Goal: Browse casually

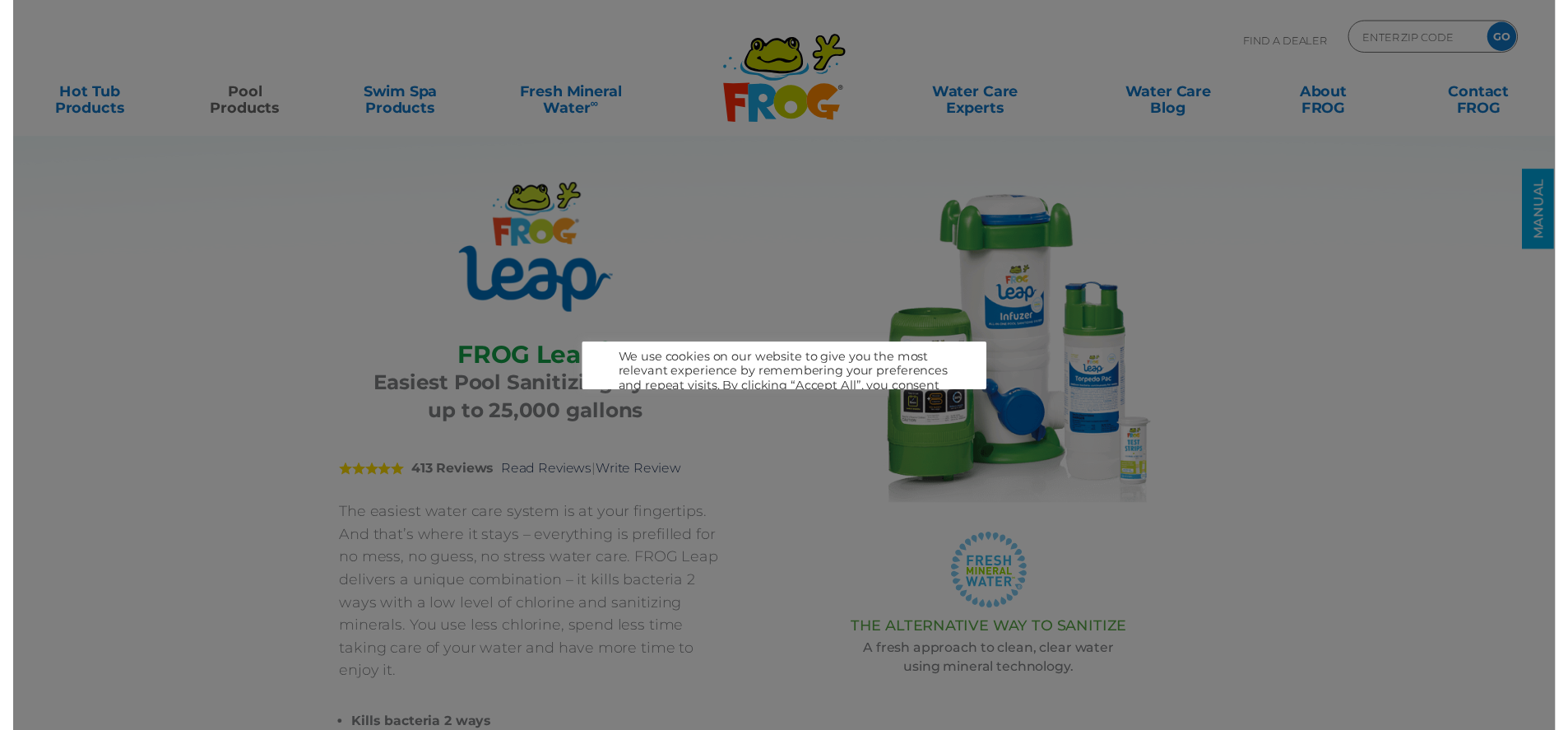
scroll to position [3, 0]
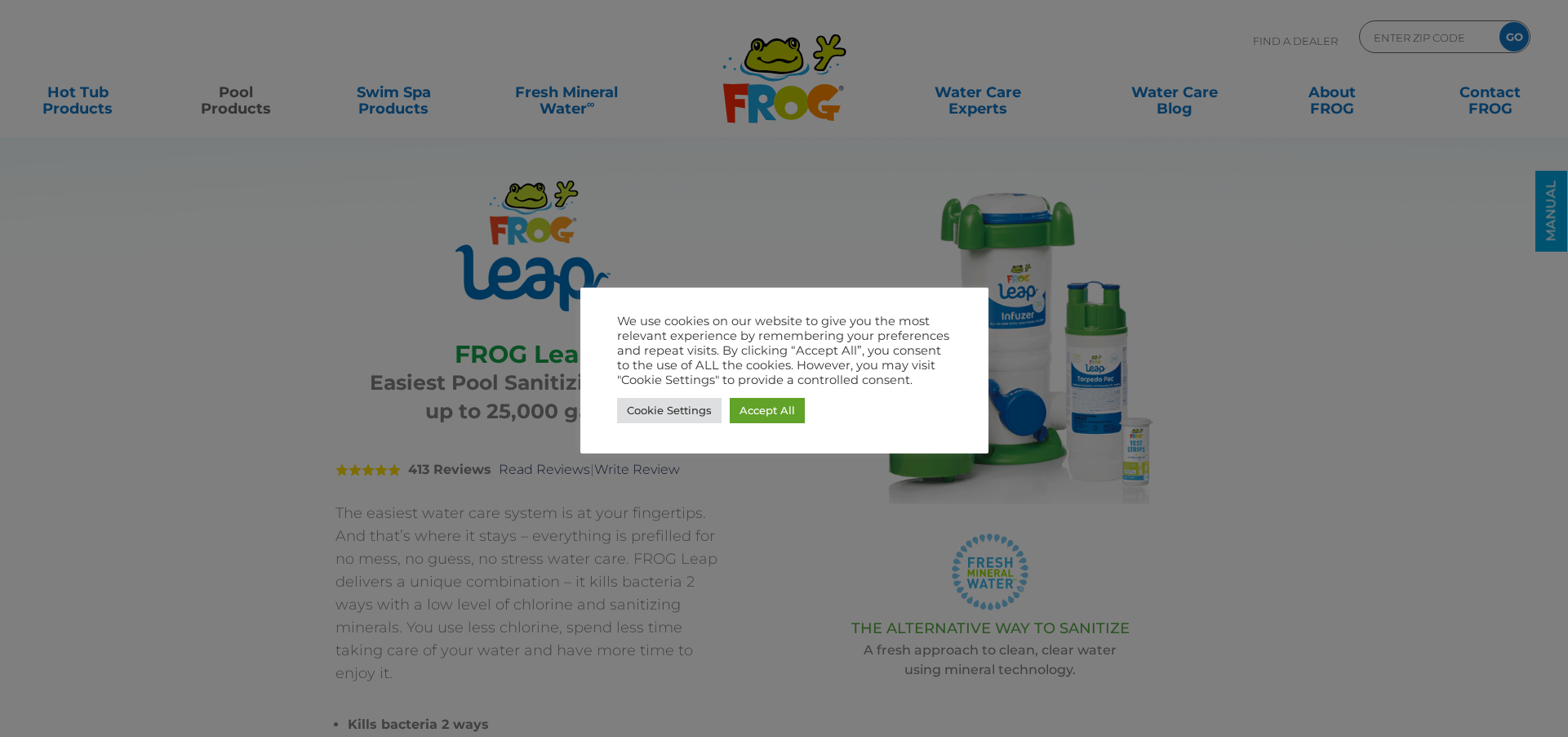
click at [786, 92] on div at bounding box center [784, 368] width 1568 height 737
click at [757, 398] on link "Accept All" at bounding box center [767, 410] width 75 height 25
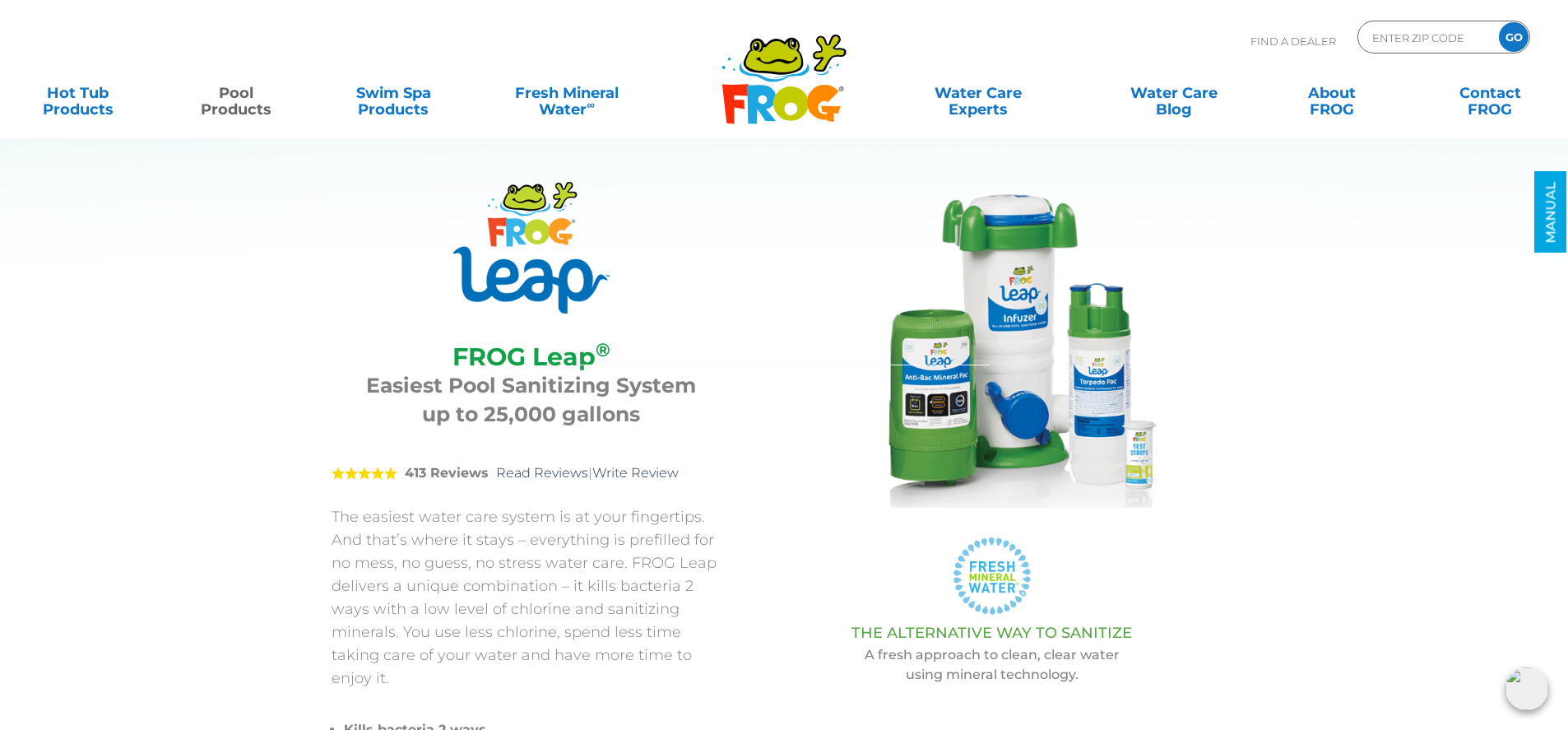
click at [779, 106] on icon at bounding box center [790, 103] width 34 height 34
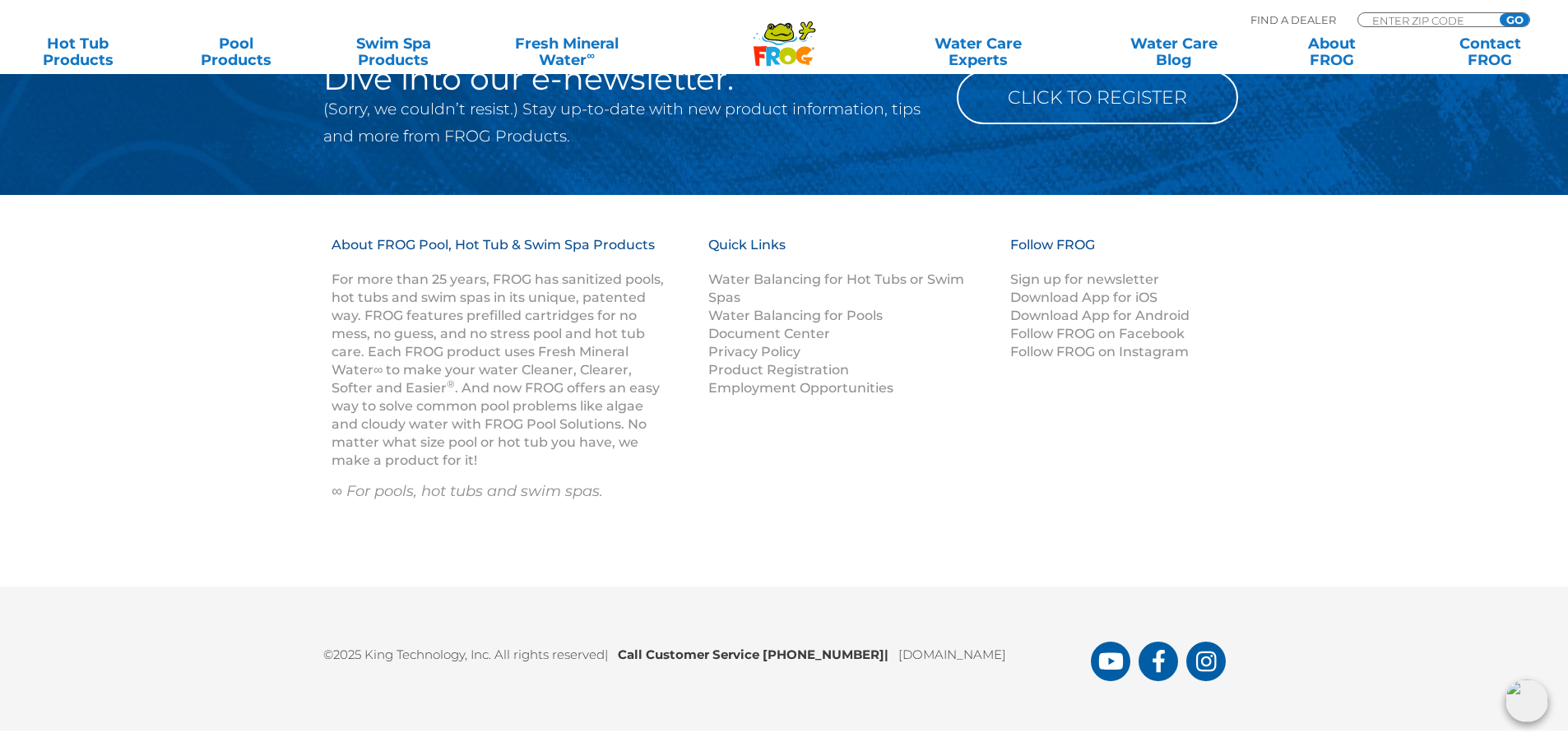
scroll to position [2194, 0]
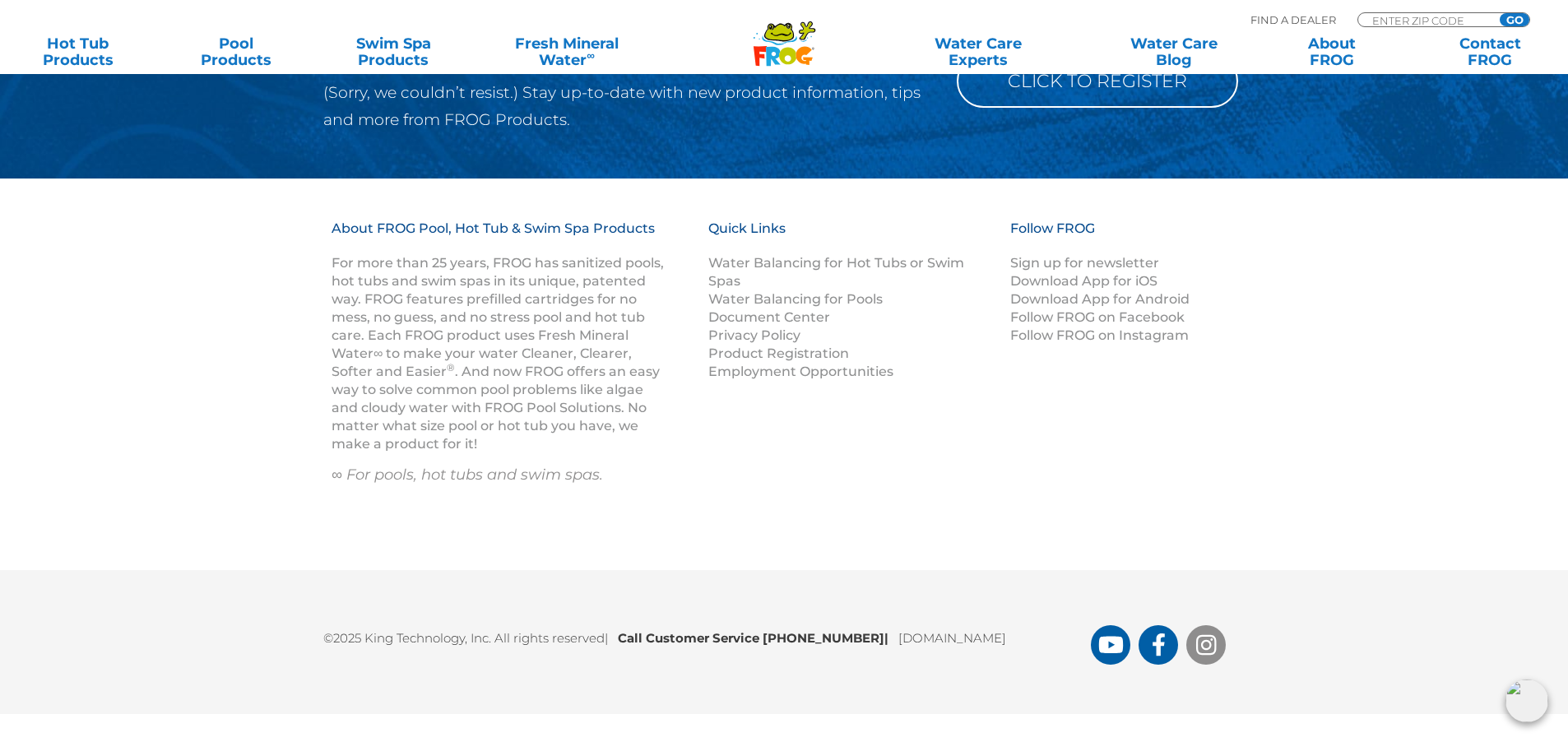
click at [1203, 642] on icon "FROG Products Instagram Page" at bounding box center [1206, 644] width 21 height 21
click at [1149, 650] on link "FROG Products Facebook Page" at bounding box center [1158, 644] width 39 height 39
